Goal: Task Accomplishment & Management: Use online tool/utility

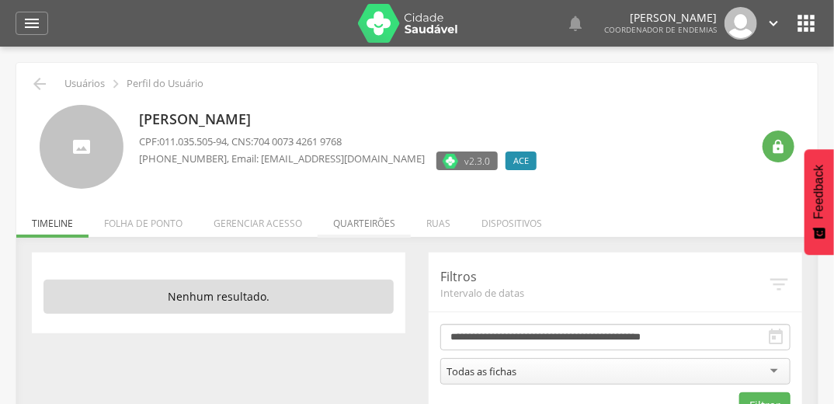
click at [360, 228] on li "Quarteirões" at bounding box center [364, 219] width 93 height 36
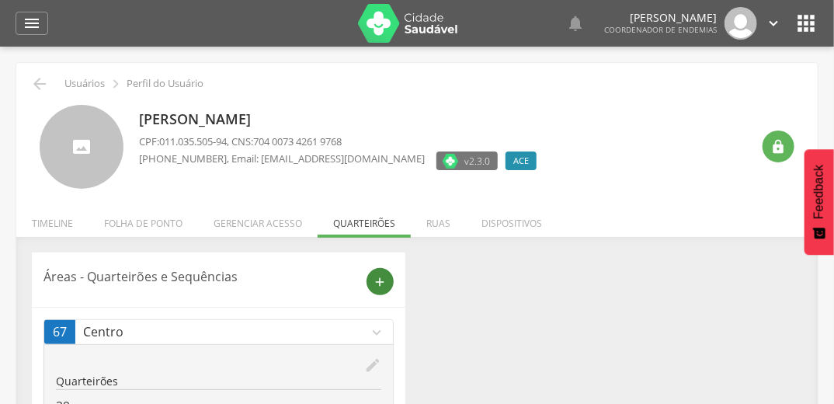
click at [381, 276] on icon "add" at bounding box center [381, 282] width 14 height 14
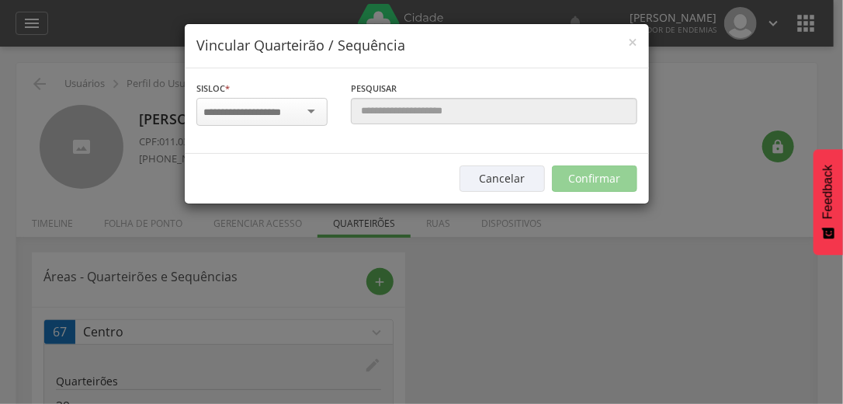
click at [318, 108] on div at bounding box center [261, 112] width 131 height 28
type input "*"
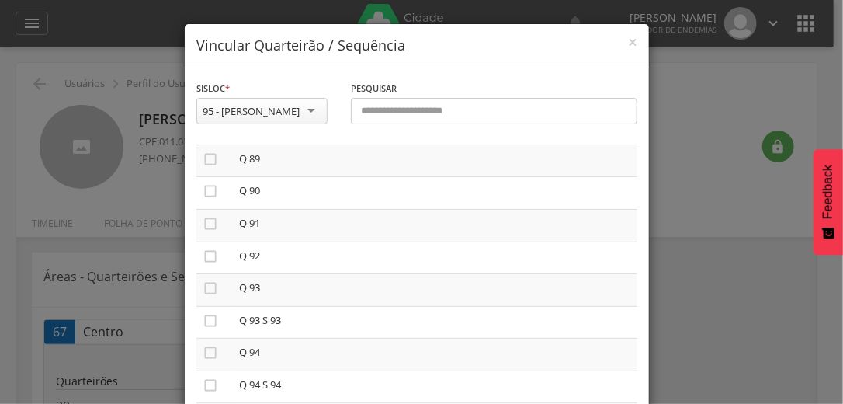
scroll to position [2879, 0]
click at [203, 218] on icon "" at bounding box center [211, 224] width 16 height 16
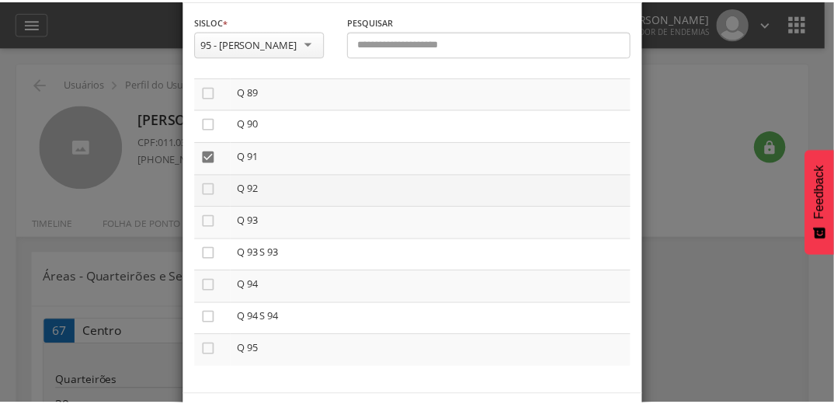
scroll to position [131, 0]
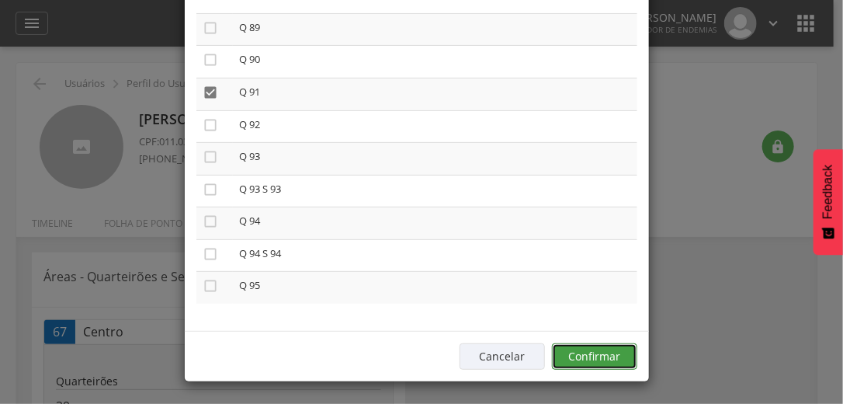
click at [581, 349] on button "Confirmar" at bounding box center [594, 356] width 85 height 26
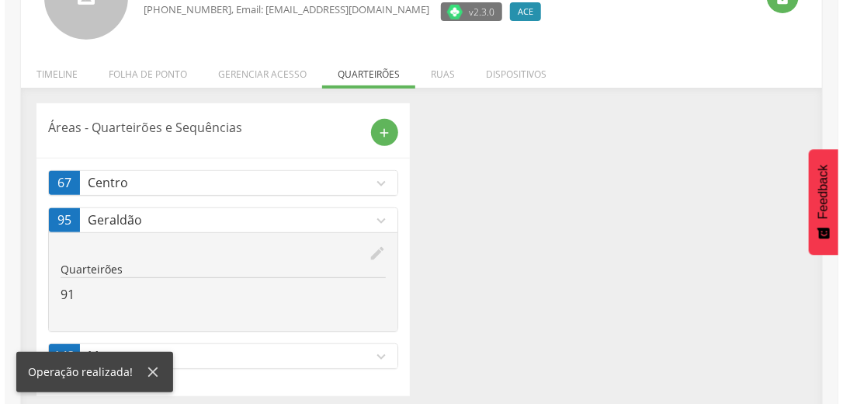
scroll to position [155, 0]
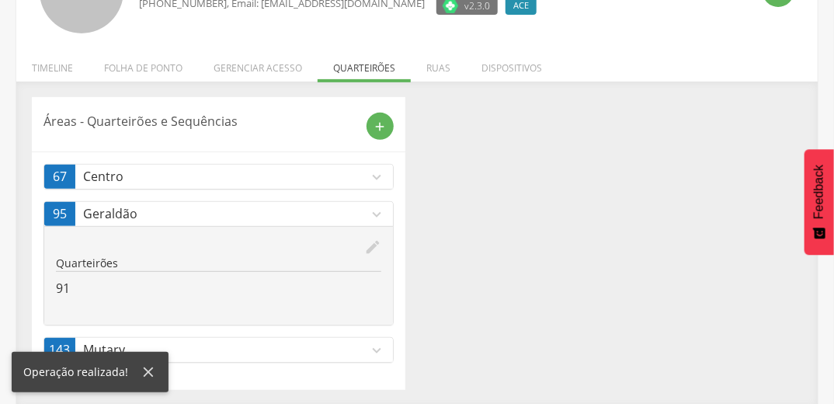
click at [385, 174] on link "67 Centro expand_more" at bounding box center [218, 177] width 349 height 24
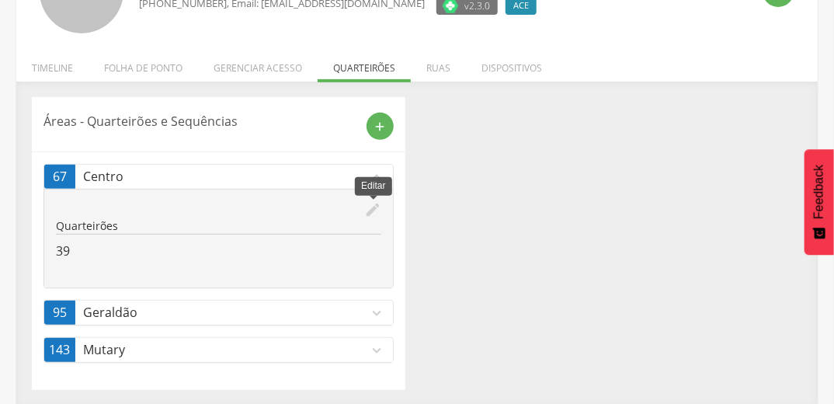
click at [371, 208] on icon "edit" at bounding box center [372, 209] width 17 height 17
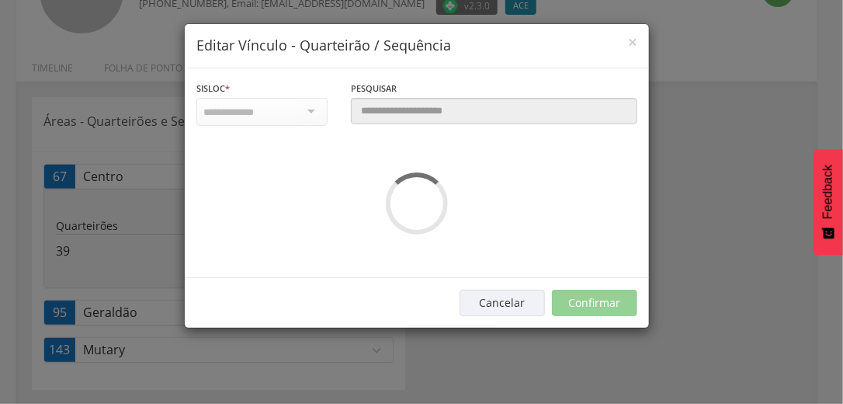
scroll to position [0, 0]
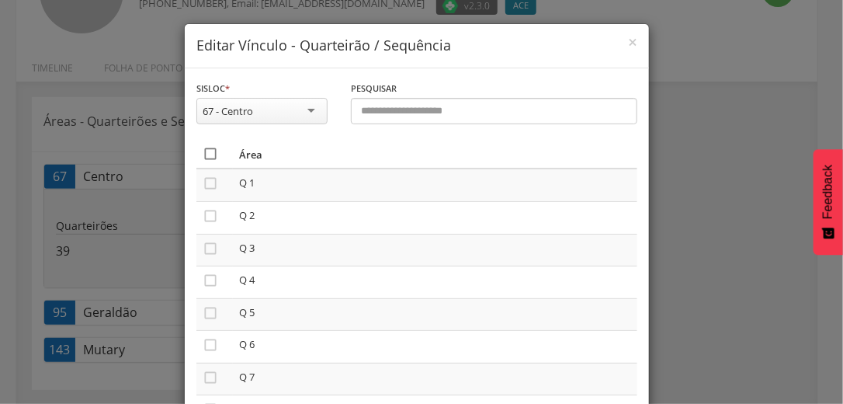
click at [203, 151] on icon "" at bounding box center [211, 154] width 16 height 16
click at [203, 151] on icon "" at bounding box center [211, 154] width 16 height 16
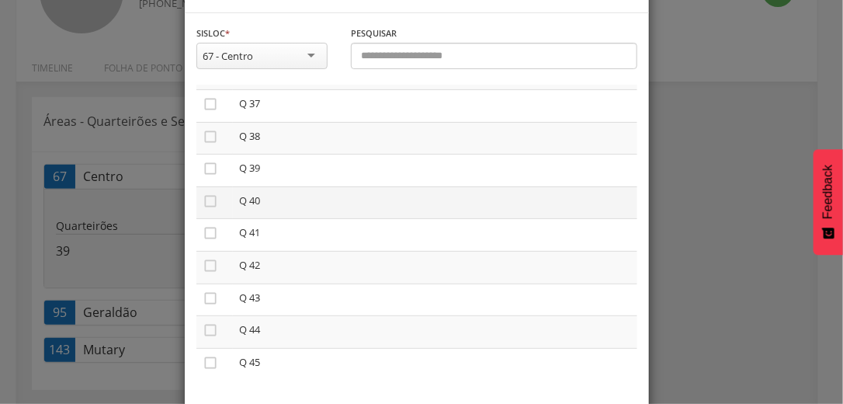
scroll to position [131, 0]
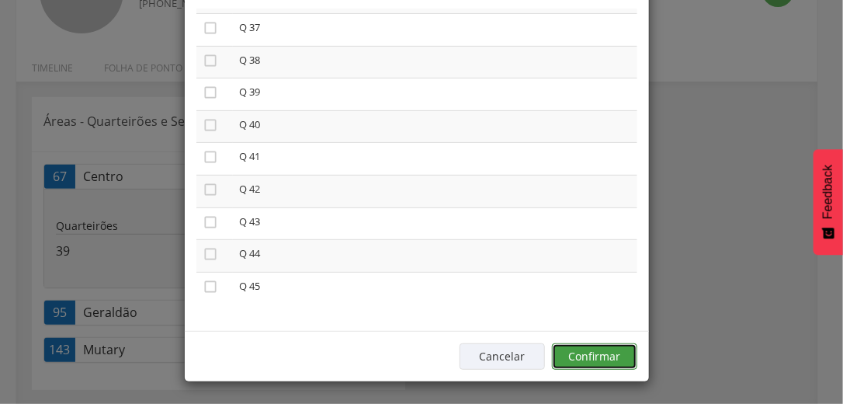
click at [589, 354] on button "Confirmar" at bounding box center [594, 356] width 85 height 26
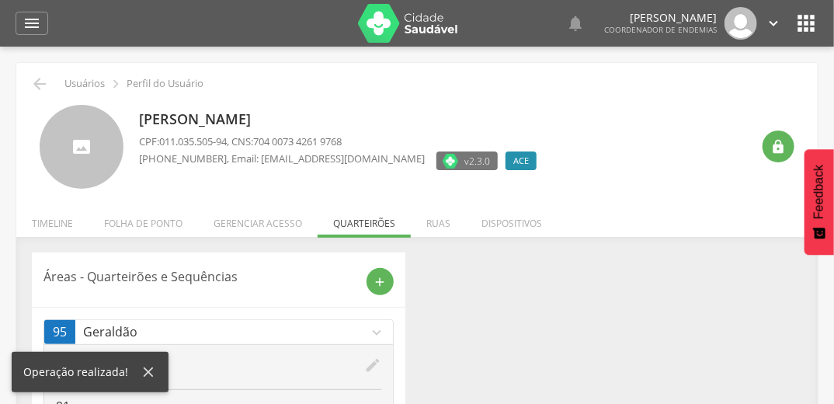
scroll to position [0, 0]
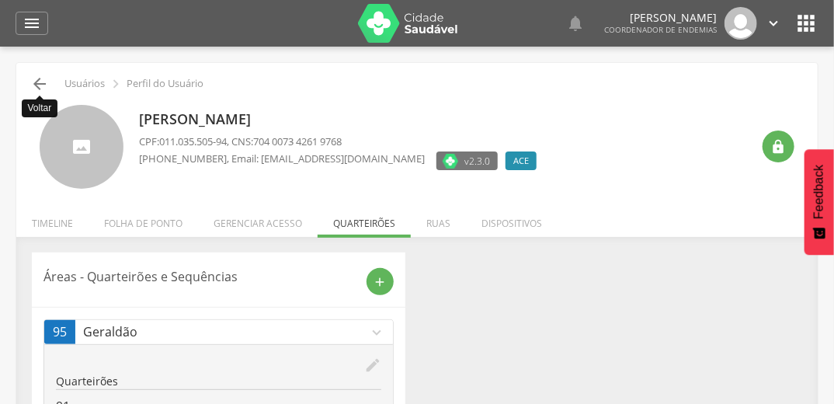
click at [43, 84] on icon "" at bounding box center [39, 84] width 19 height 19
